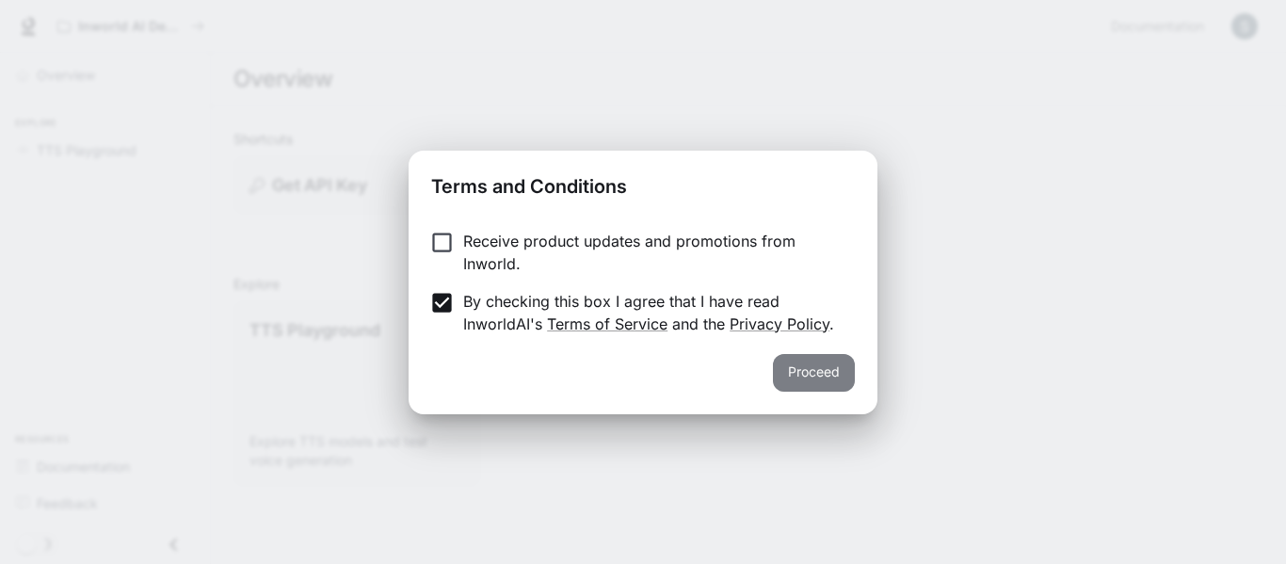
click at [832, 380] on button "Proceed" at bounding box center [814, 373] width 82 height 38
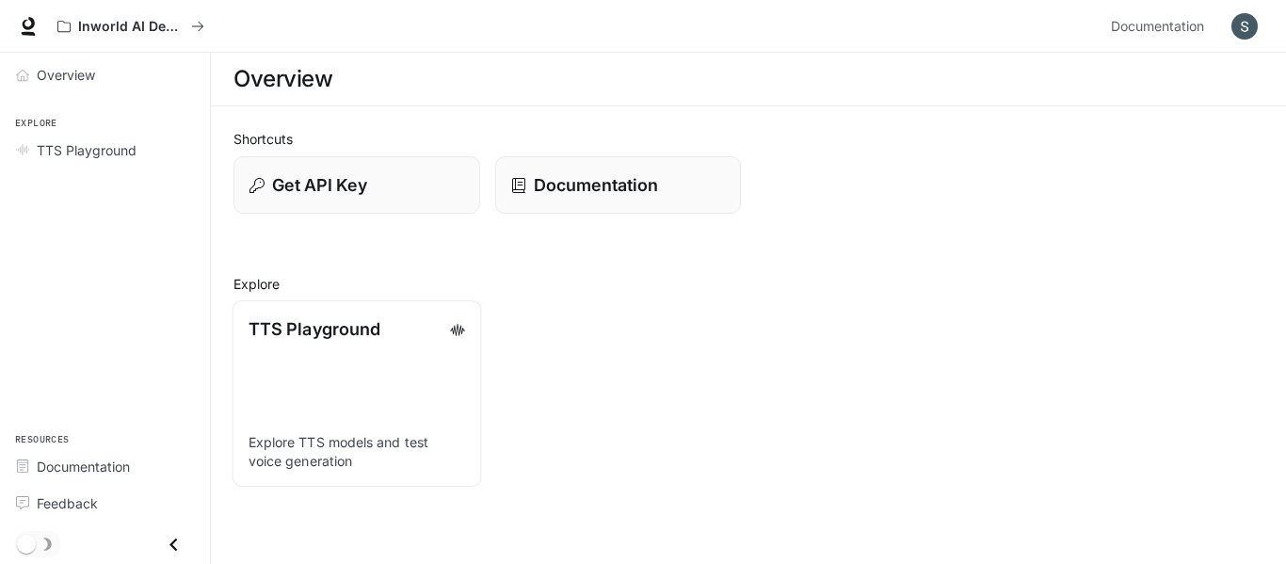
click at [318, 324] on p "TTS Playground" at bounding box center [315, 328] width 132 height 25
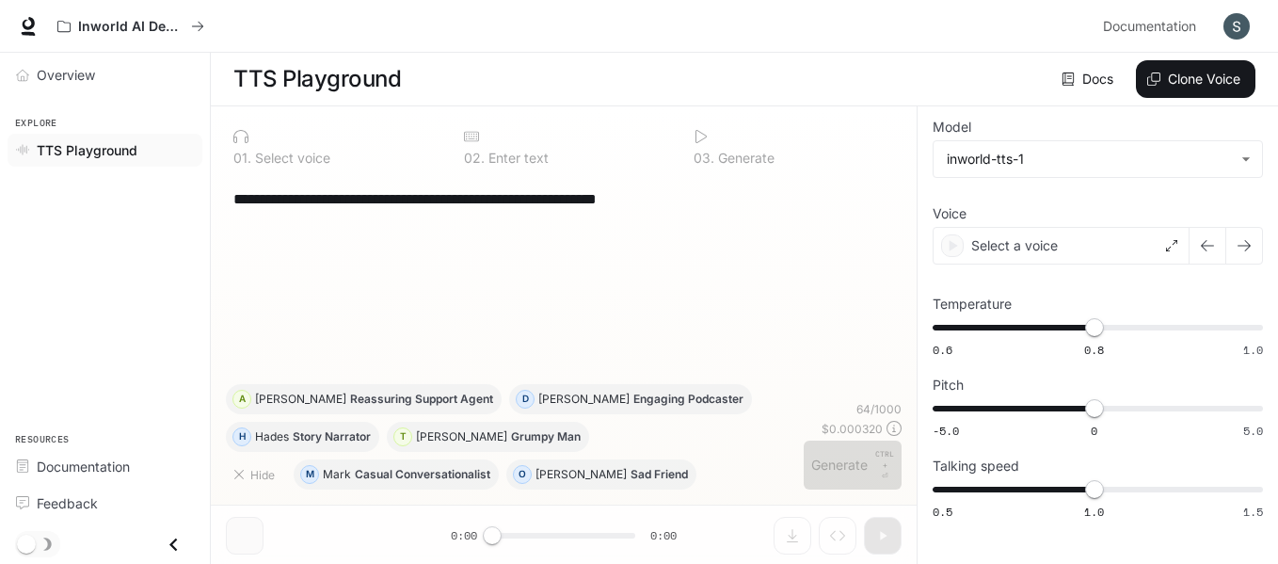
click at [551, 338] on div "**********" at bounding box center [564, 280] width 676 height 208
click at [317, 137] on div at bounding box center [333, 135] width 201 height 15
click at [269, 161] on p "Select voice" at bounding box center [290, 157] width 79 height 13
click at [108, 144] on span "TTS Playground" at bounding box center [87, 150] width 101 height 20
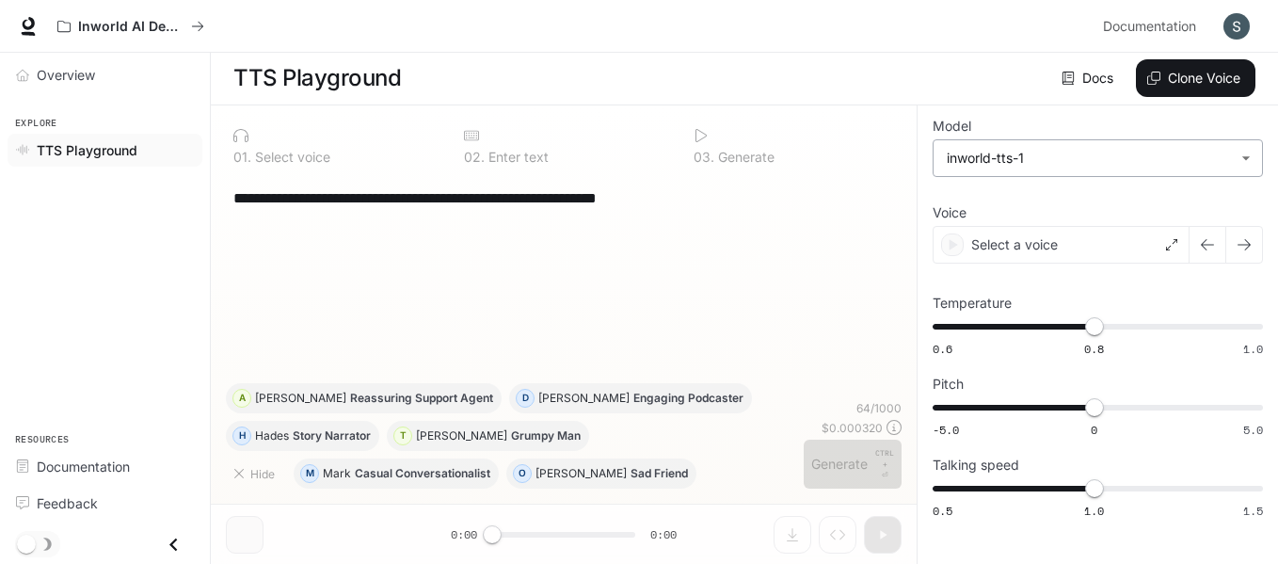
click at [1207, 154] on body "**********" at bounding box center [639, 281] width 1278 height 565
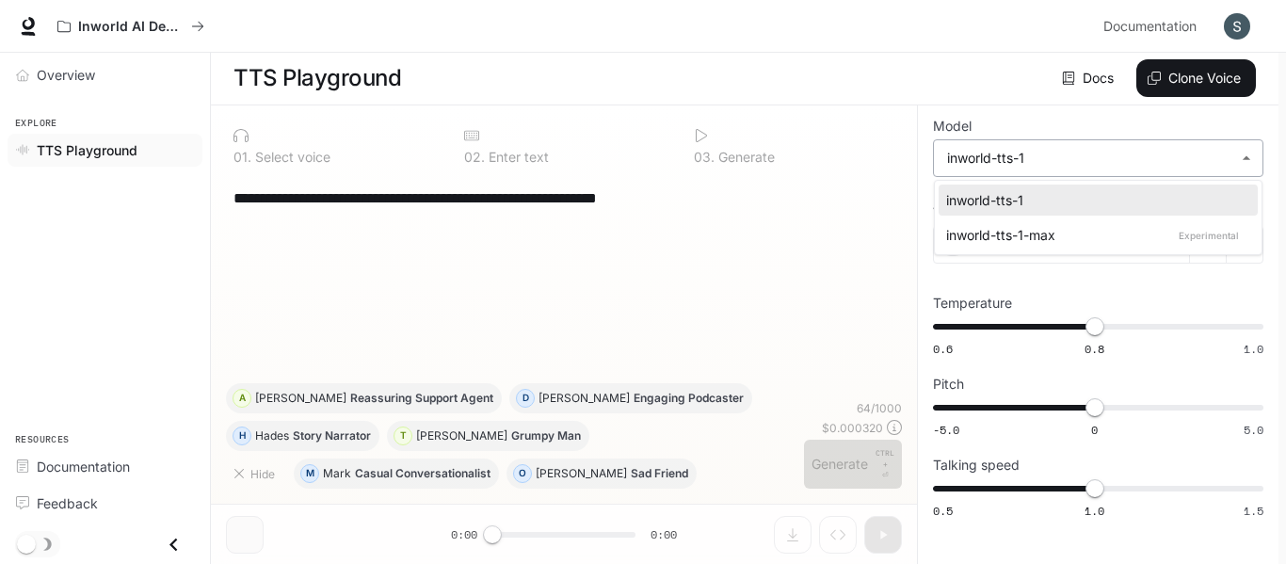
click at [1207, 154] on div at bounding box center [643, 282] width 1286 height 564
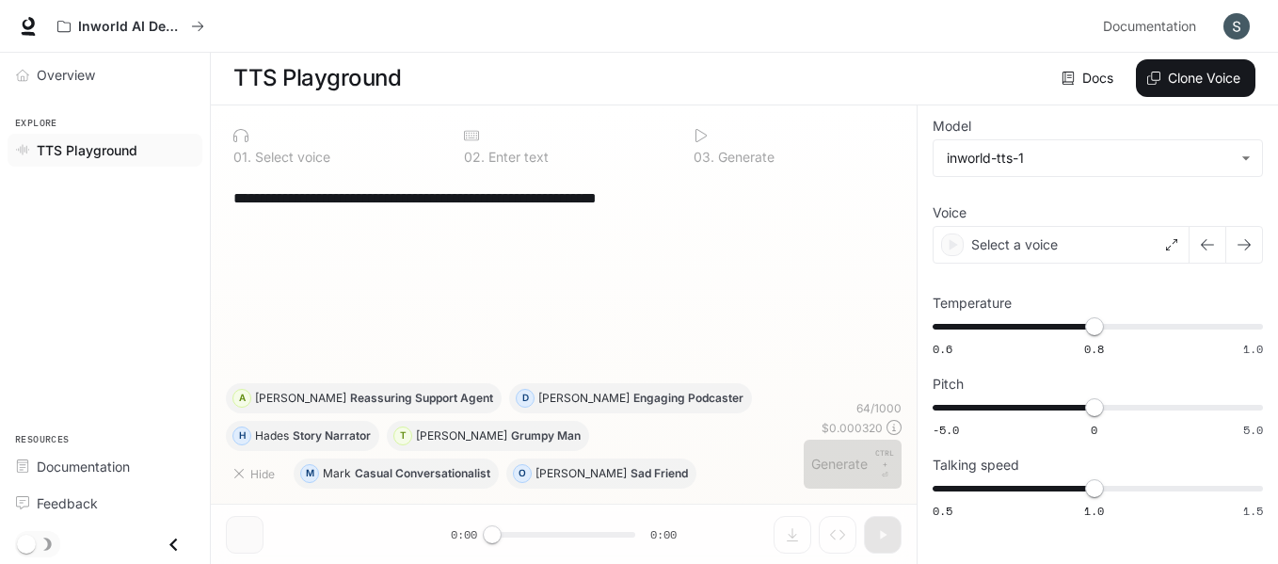
drag, startPoint x: 490, startPoint y: 529, endPoint x: 536, endPoint y: 565, distance: 58.4
click at [536, 563] on html "**********" at bounding box center [639, 281] width 1278 height 565
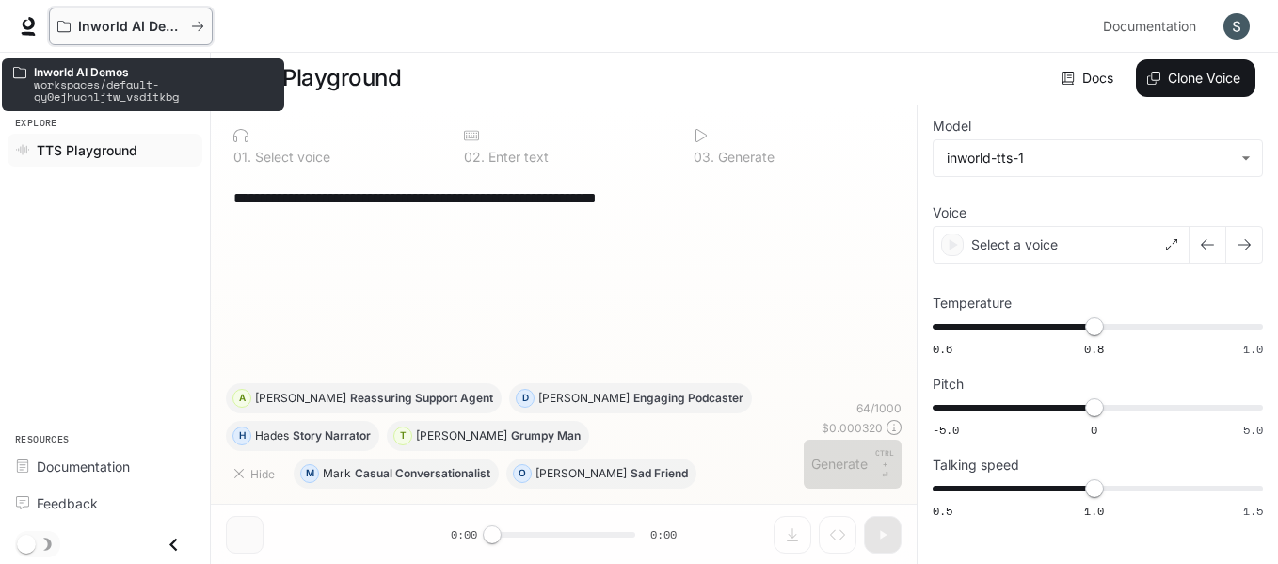
click at [198, 24] on icon "All workspaces" at bounding box center [197, 26] width 13 height 13
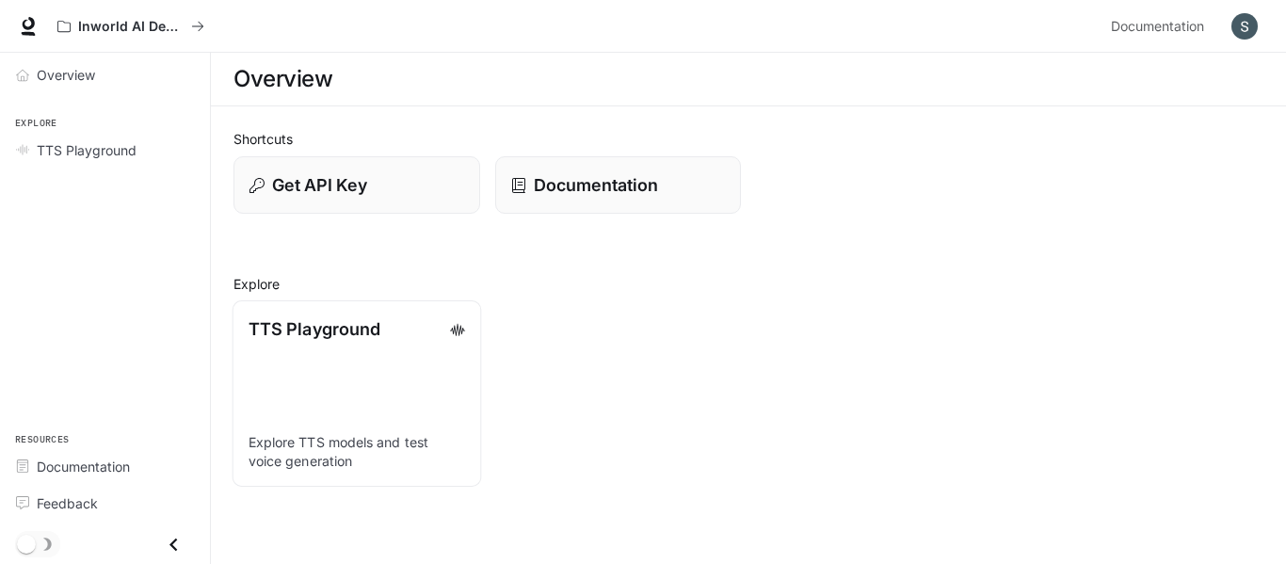
click at [346, 457] on p "Explore TTS models and test voice generation" at bounding box center [357, 452] width 217 height 38
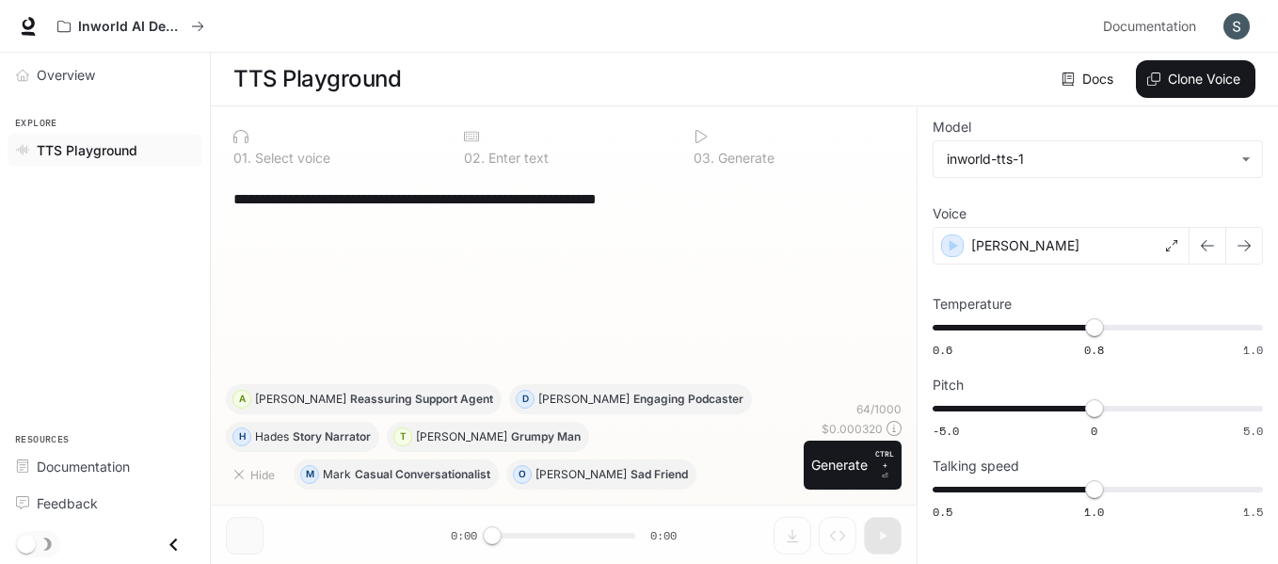
click at [81, 153] on span "TTS Playground" at bounding box center [87, 150] width 101 height 20
click at [1224, 81] on button "Clone Voice" at bounding box center [1196, 79] width 120 height 38
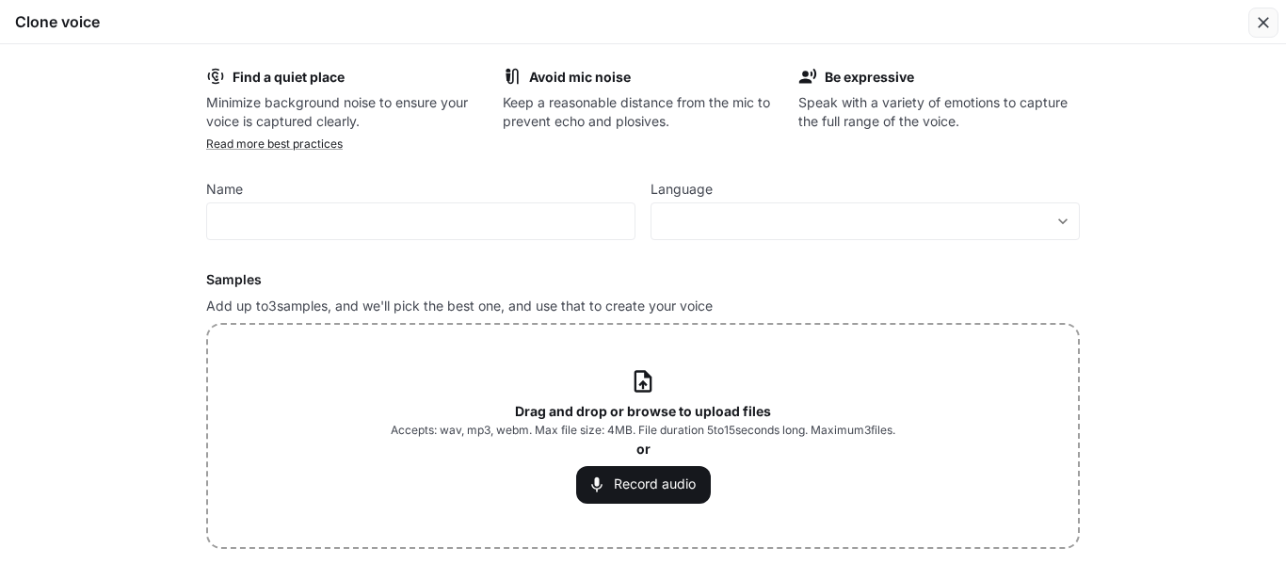
click at [1264, 28] on icon "button" at bounding box center [1263, 22] width 19 height 19
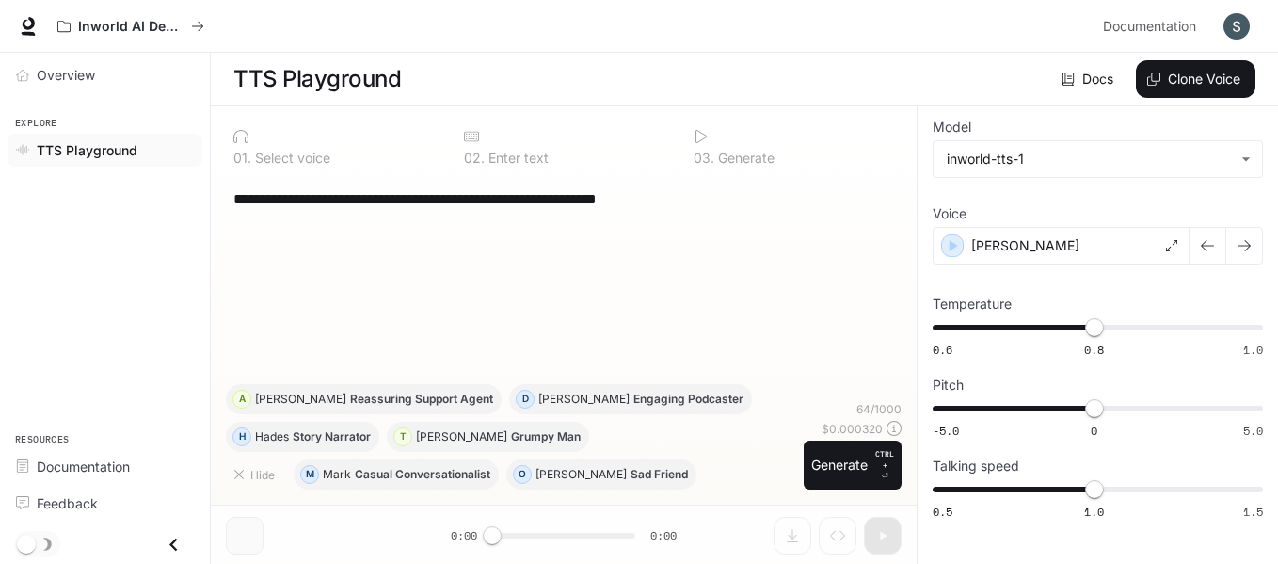
click at [86, 224] on div "Overview Explore TTS Playground Resources Documentation Feedback" at bounding box center [105, 308] width 210 height 511
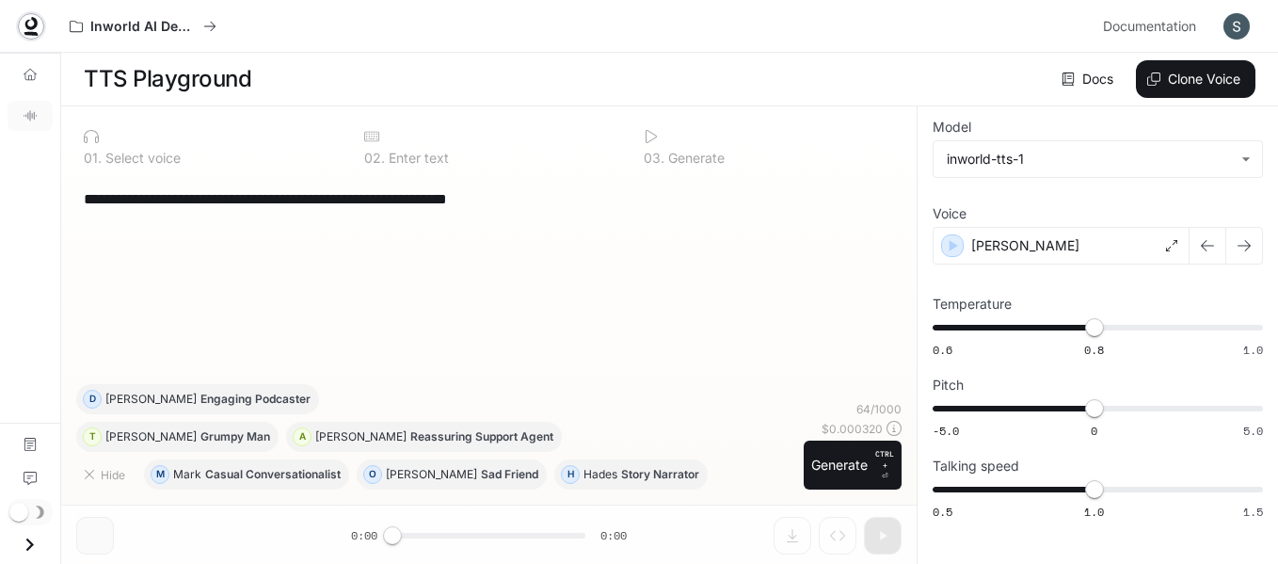
click at [30, 25] on icon at bounding box center [31, 26] width 19 height 19
